Goal: Task Accomplishment & Management: Complete application form

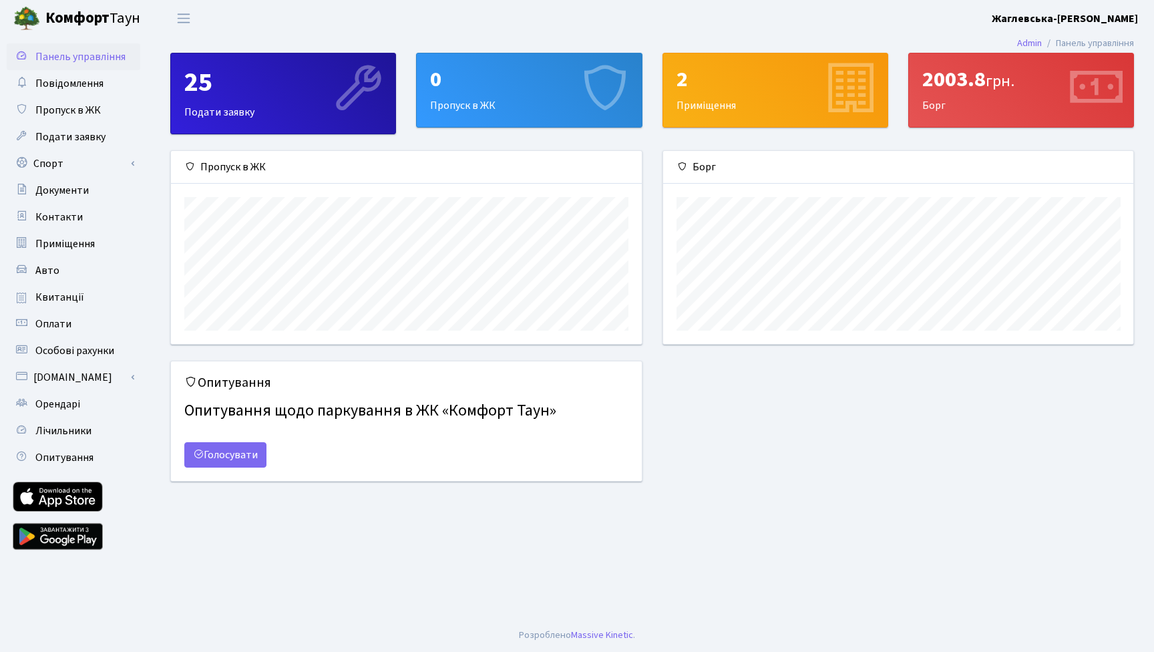
scroll to position [193, 470]
click at [63, 113] on span "Пропуск в ЖК" at bounding box center [67, 110] width 65 height 15
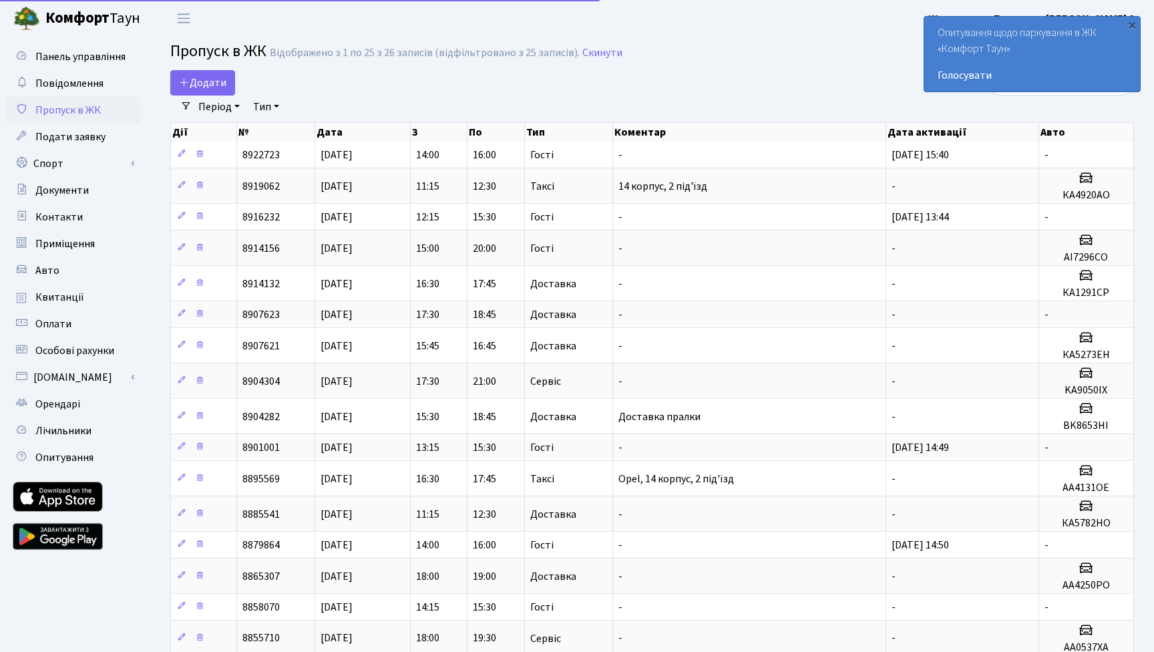
select select "25"
click at [200, 82] on span "Додати" at bounding box center [202, 82] width 47 height 15
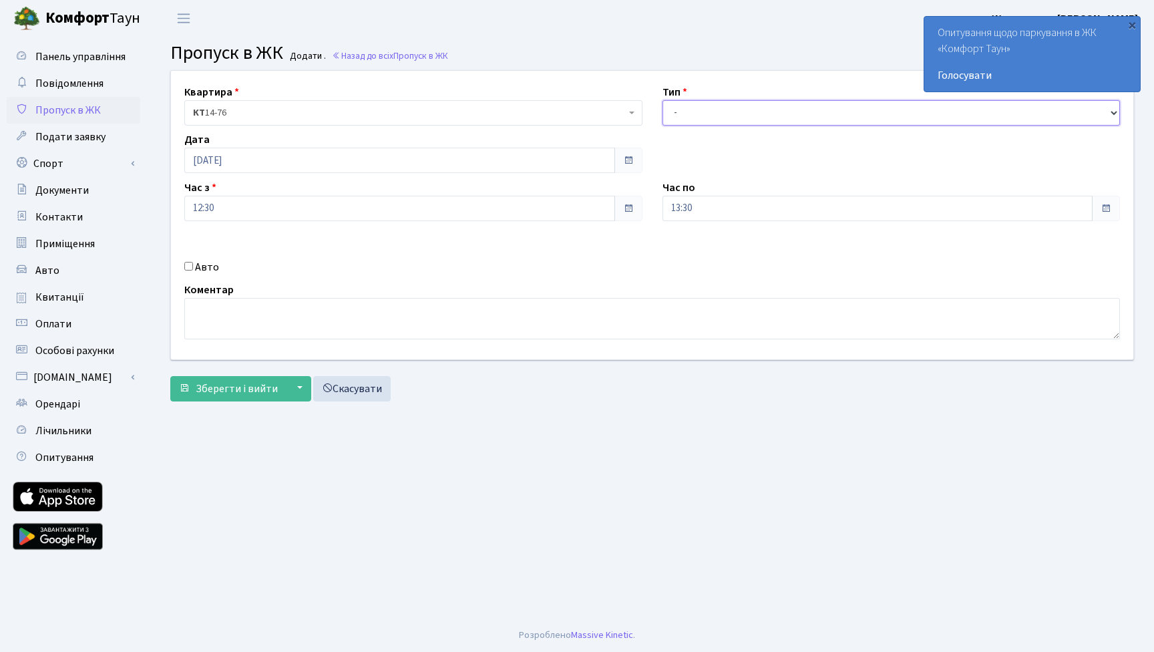
select select "1"
click at [315, 206] on input "12:30" at bounding box center [399, 208] width 431 height 25
click at [218, 254] on icon at bounding box center [221, 254] width 36 height 36
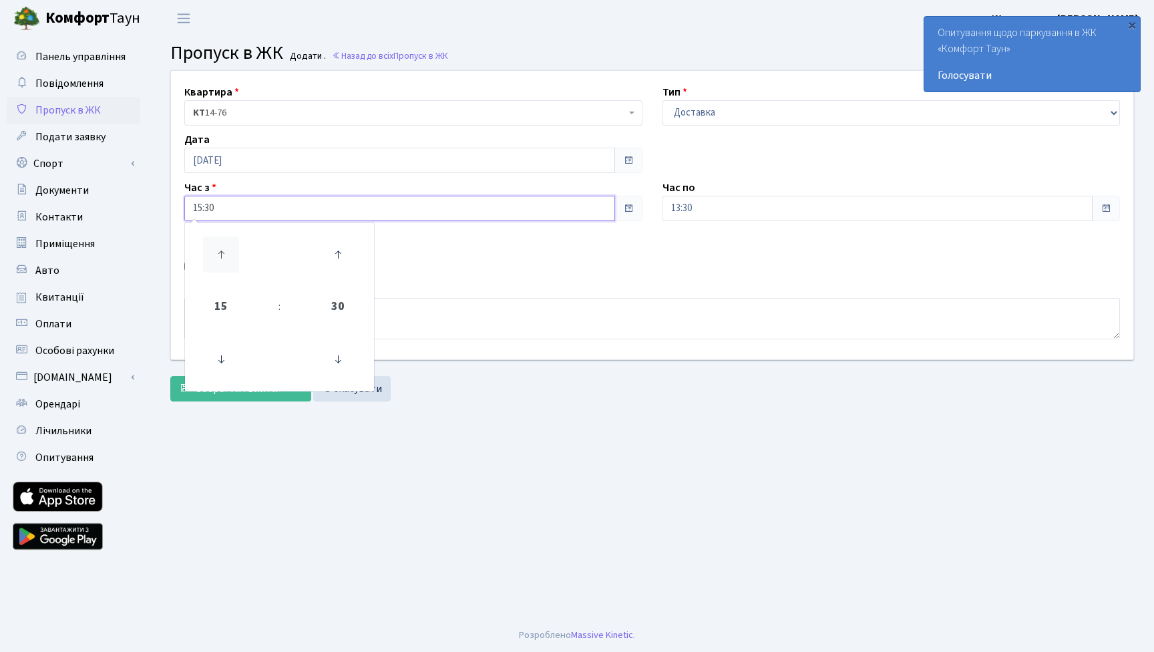
click at [218, 254] on icon at bounding box center [221, 254] width 36 height 36
click at [345, 359] on icon at bounding box center [338, 359] width 36 height 36
type input "17:00"
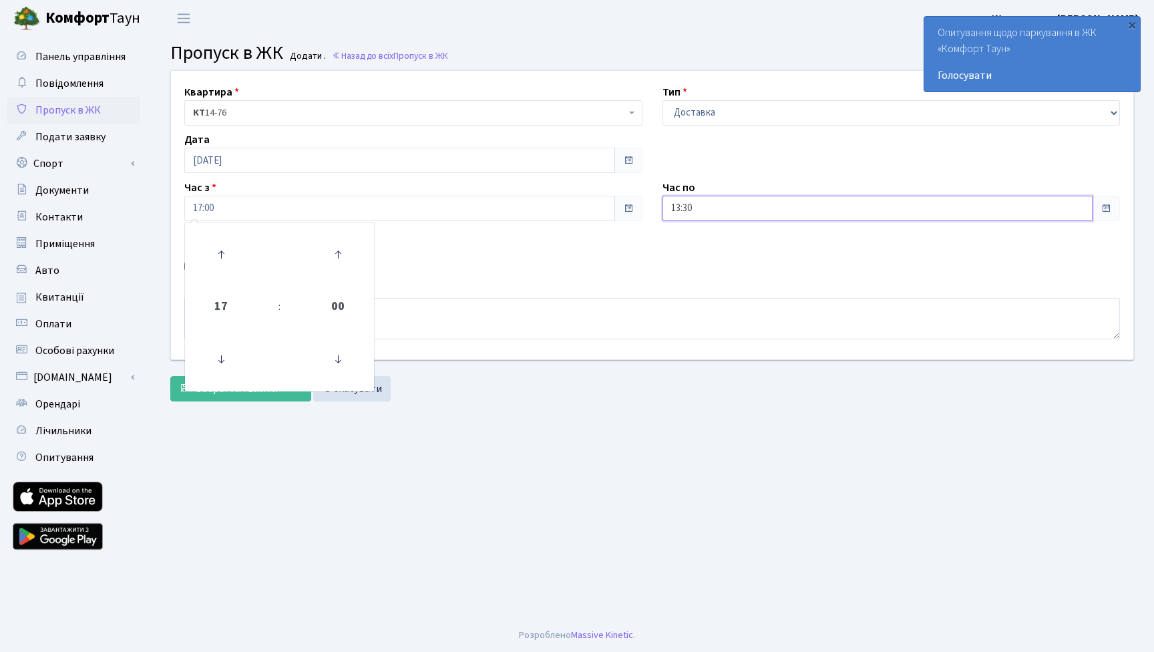
click at [715, 204] on input "13:30" at bounding box center [878, 208] width 431 height 25
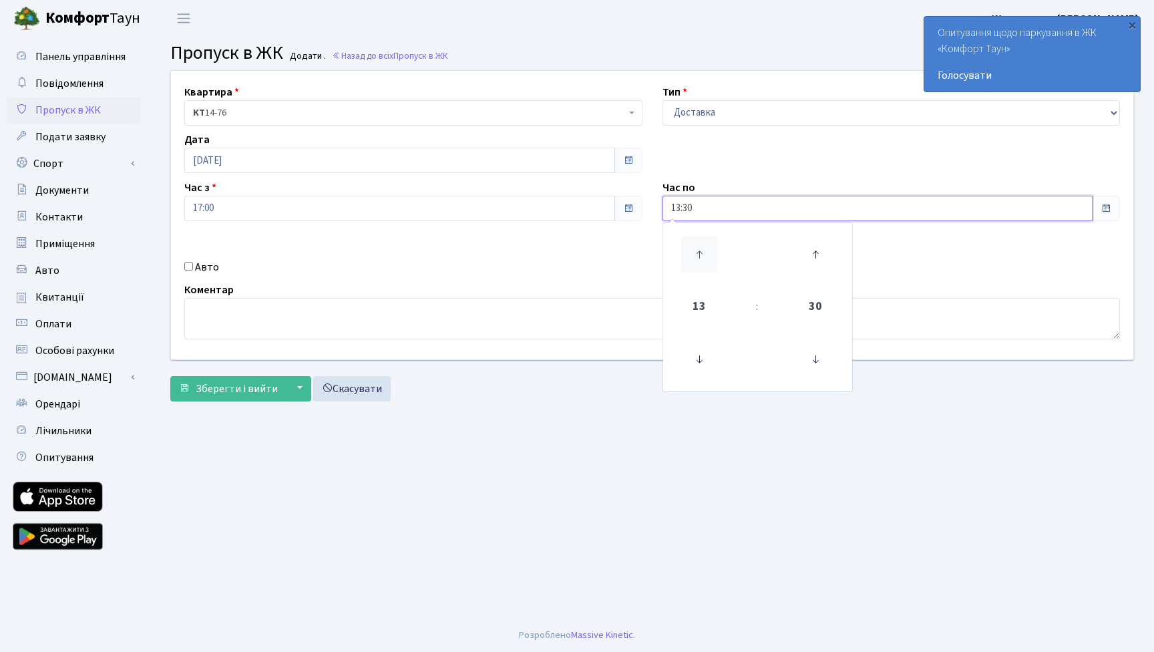
click at [699, 244] on icon at bounding box center [699, 254] width 36 height 36
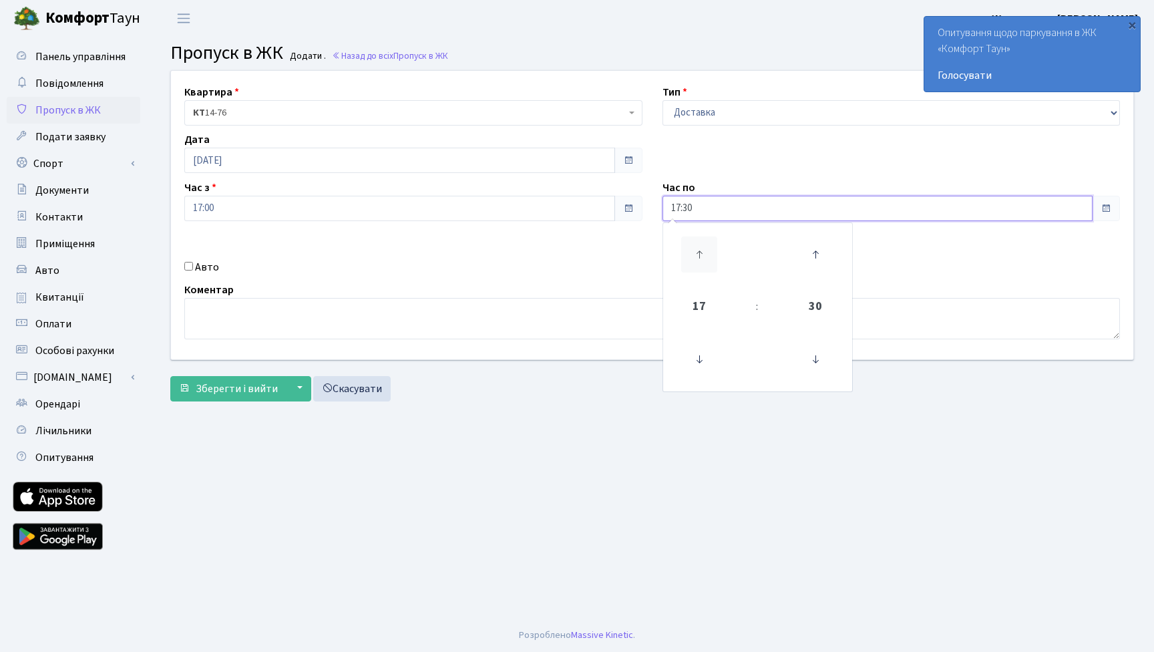
type input "18:30"
click at [643, 482] on main "Admin Пропуск в ЖК Додати Пропуск в ЖК Додати . Назад до всіх Пропуск в ЖК Квар…" at bounding box center [652, 328] width 1004 height 582
click at [240, 386] on span "Зберегти і вийти" at bounding box center [237, 388] width 82 height 15
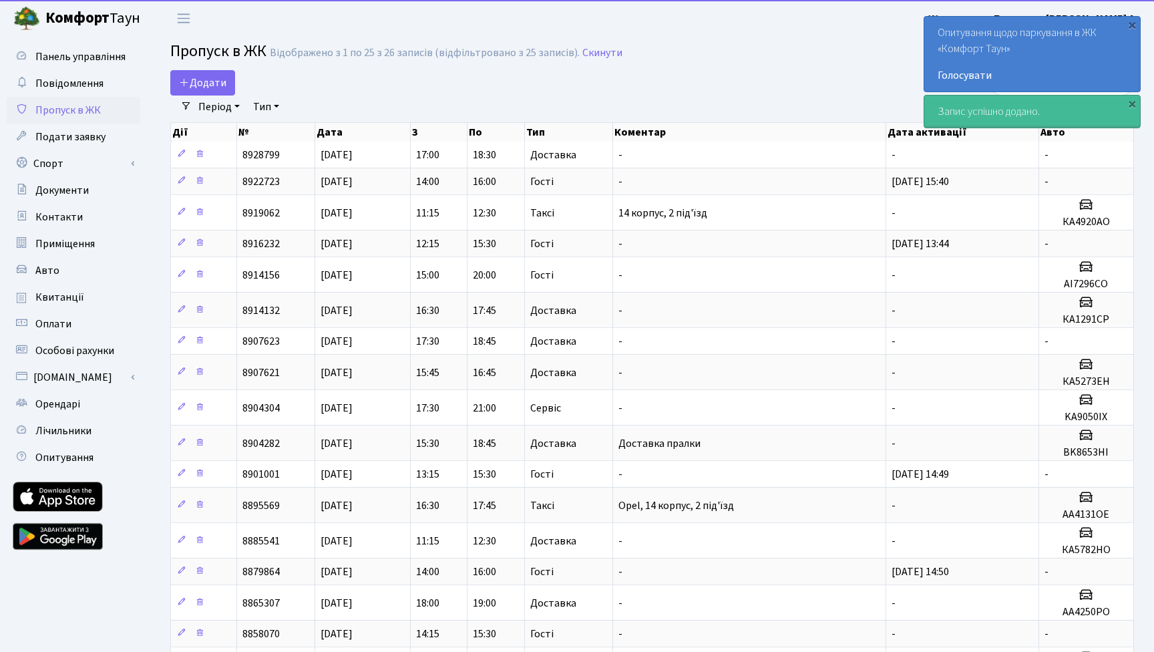
select select "25"
